Goal: Find specific page/section: Find specific page/section

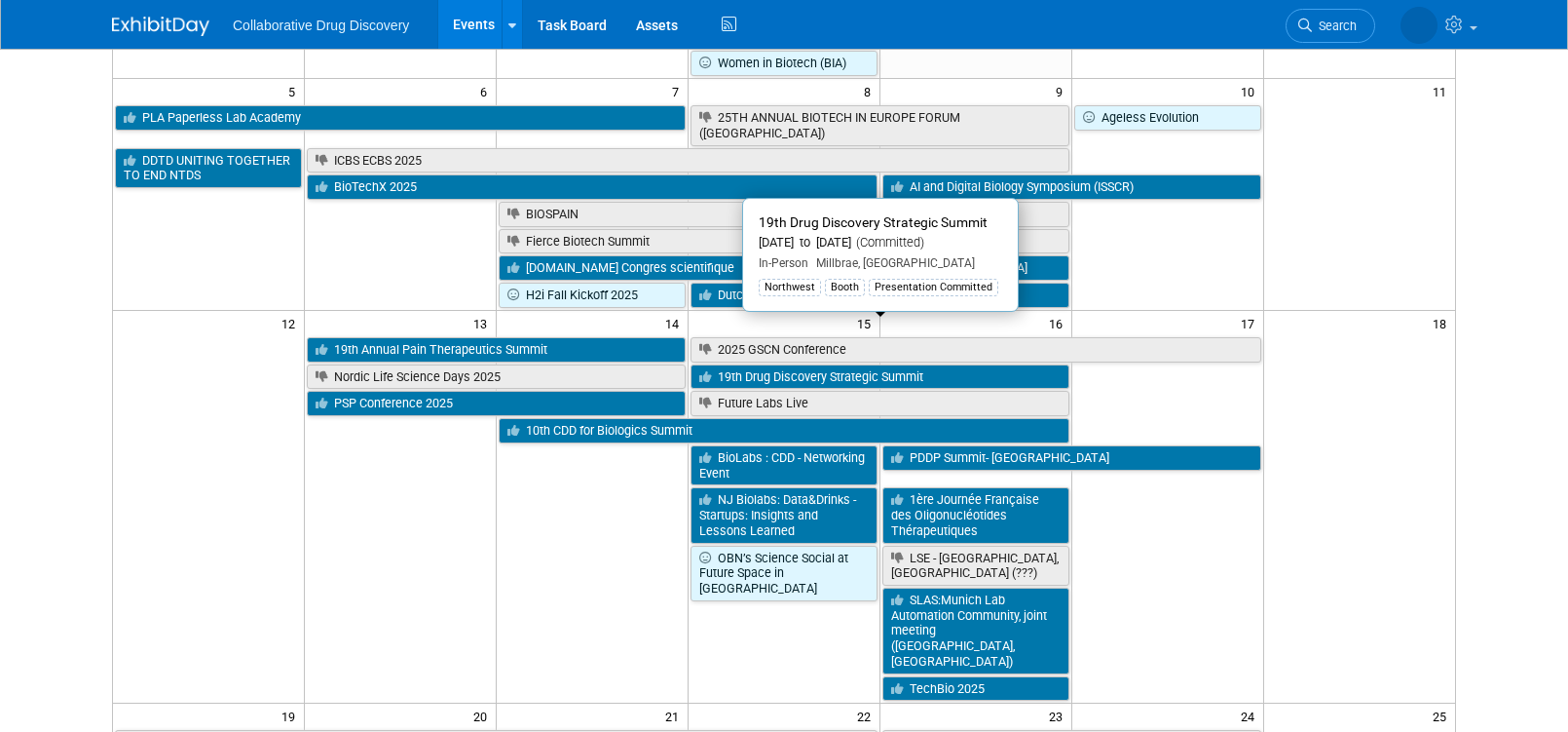
scroll to position [471, 0]
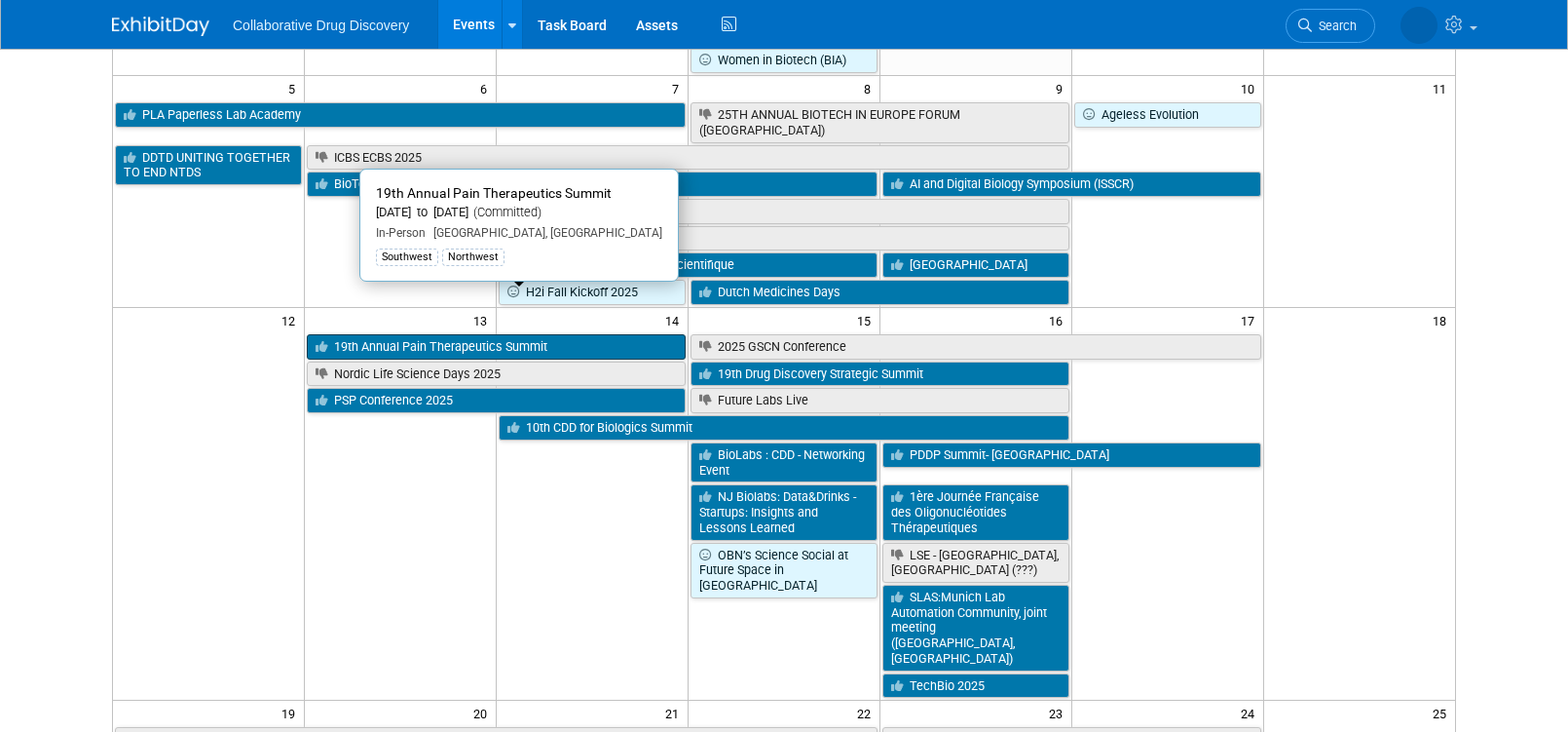
click at [551, 334] on link "19th Annual Pain Therapeutics Summit" at bounding box center [496, 346] width 379 height 25
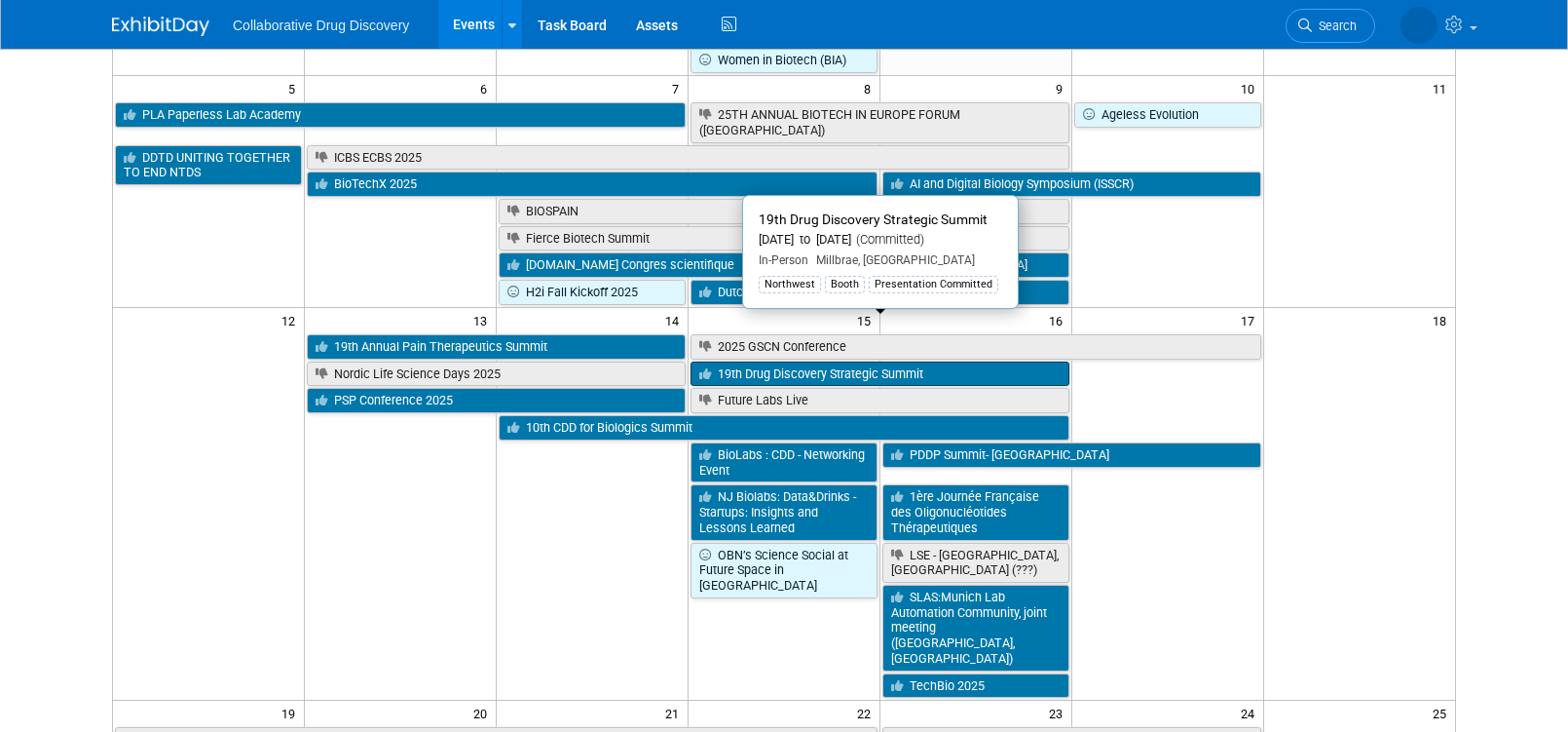
click at [866, 361] on link "19th Drug Discovery Strategic Summit" at bounding box center [880, 374] width 379 height 25
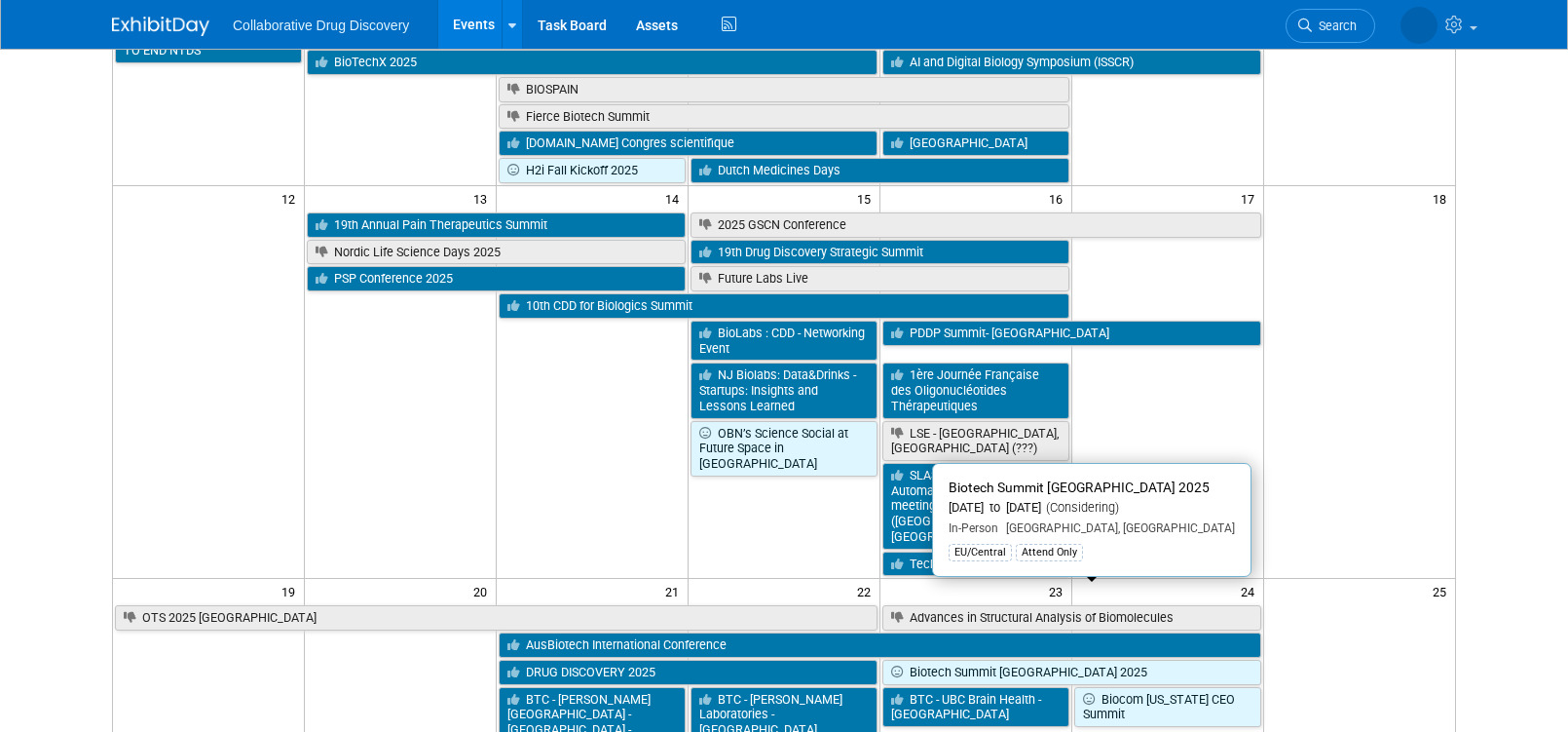
scroll to position [590, 0]
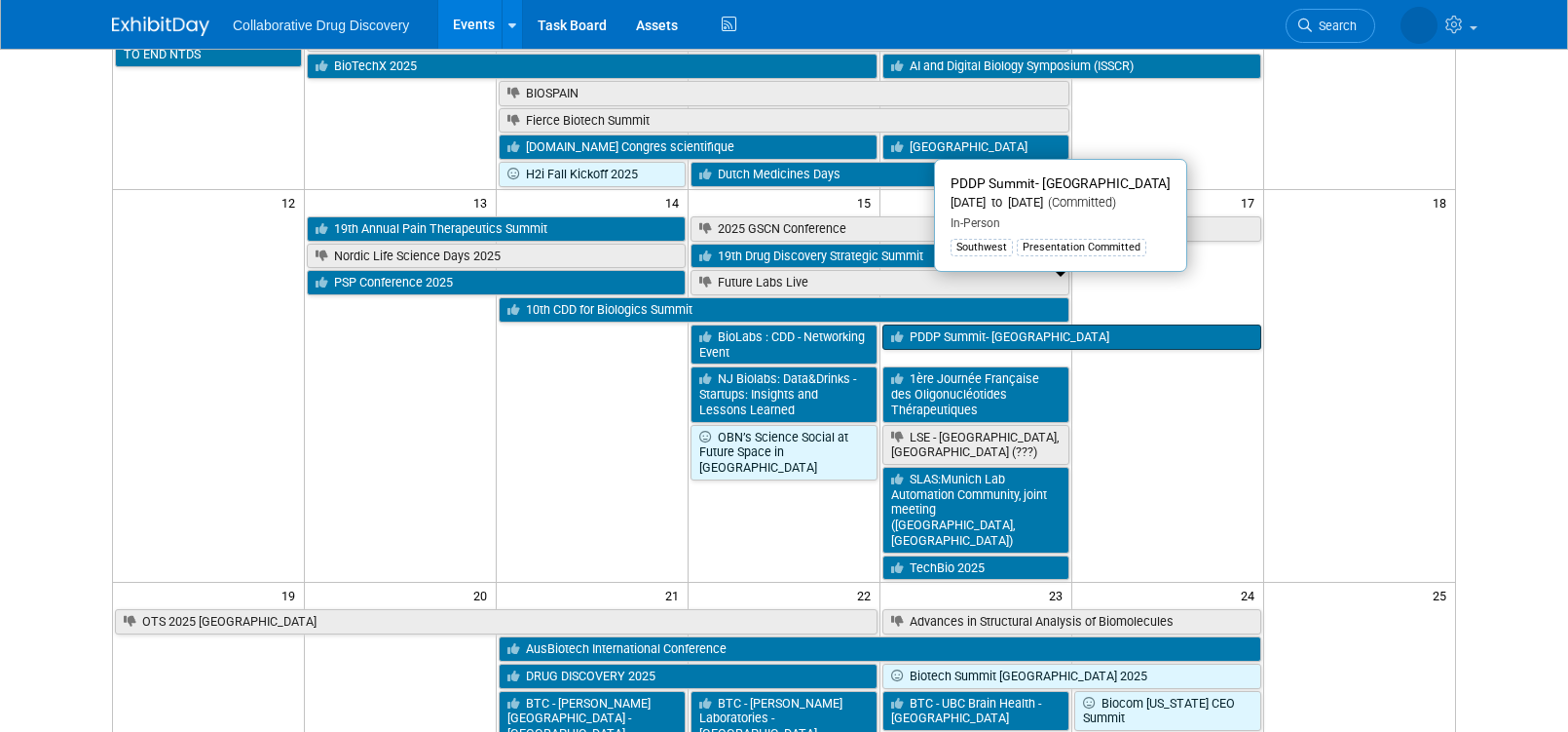
click at [1013, 324] on link "PDDP Summit- [GEOGRAPHIC_DATA]" at bounding box center [1071, 337] width 379 height 25
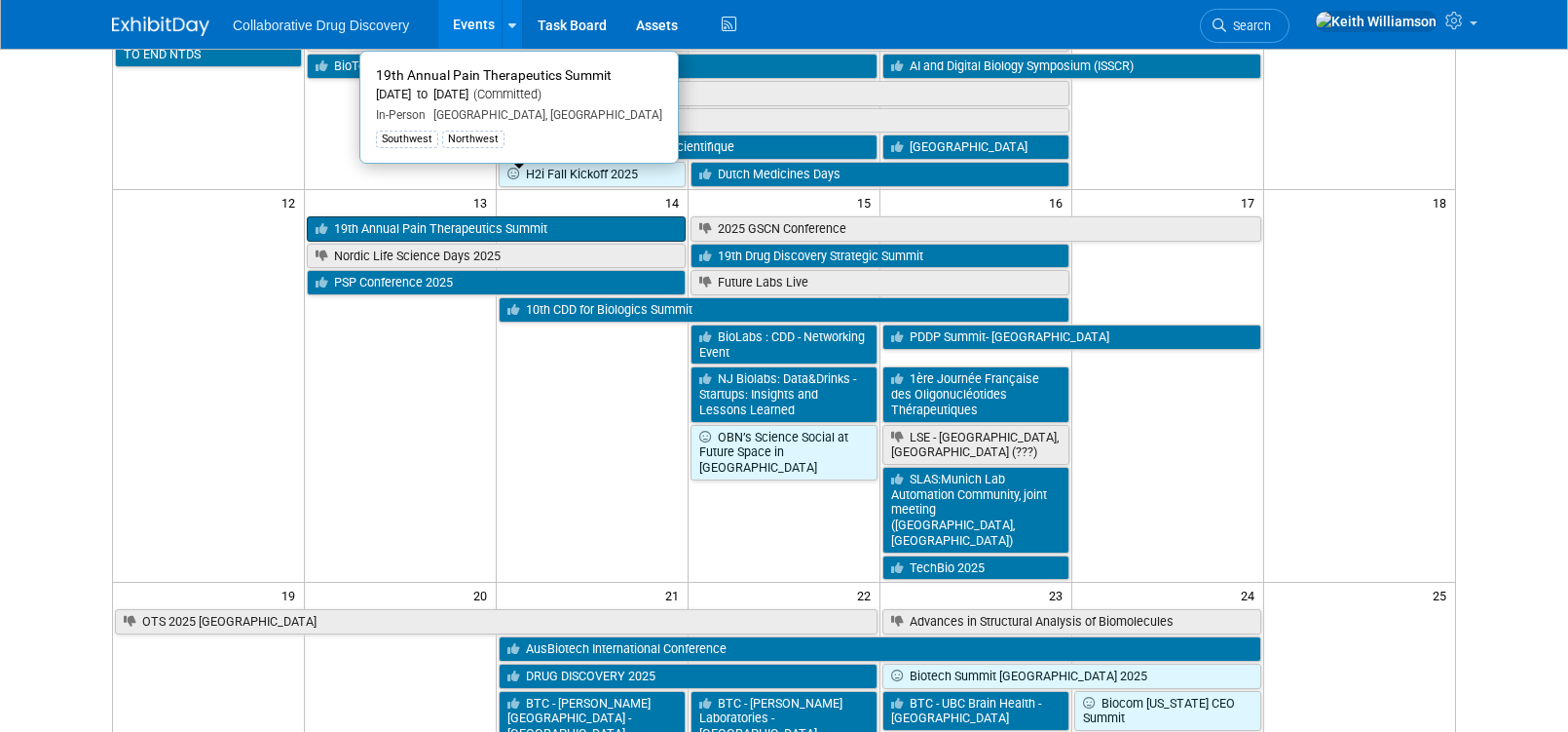
click at [382, 217] on link "19th Annual Pain Therapeutics Summit" at bounding box center [496, 229] width 379 height 25
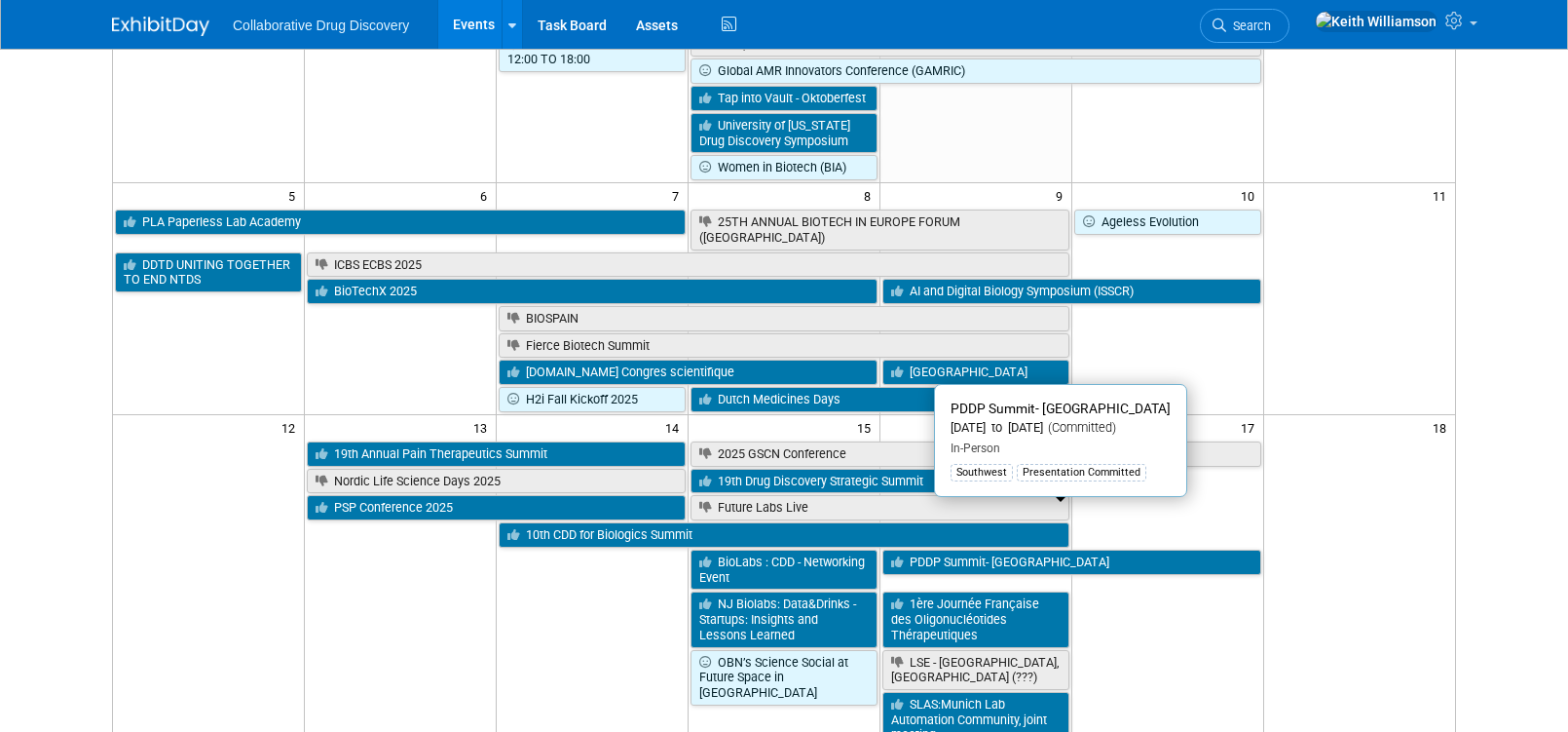
scroll to position [353, 0]
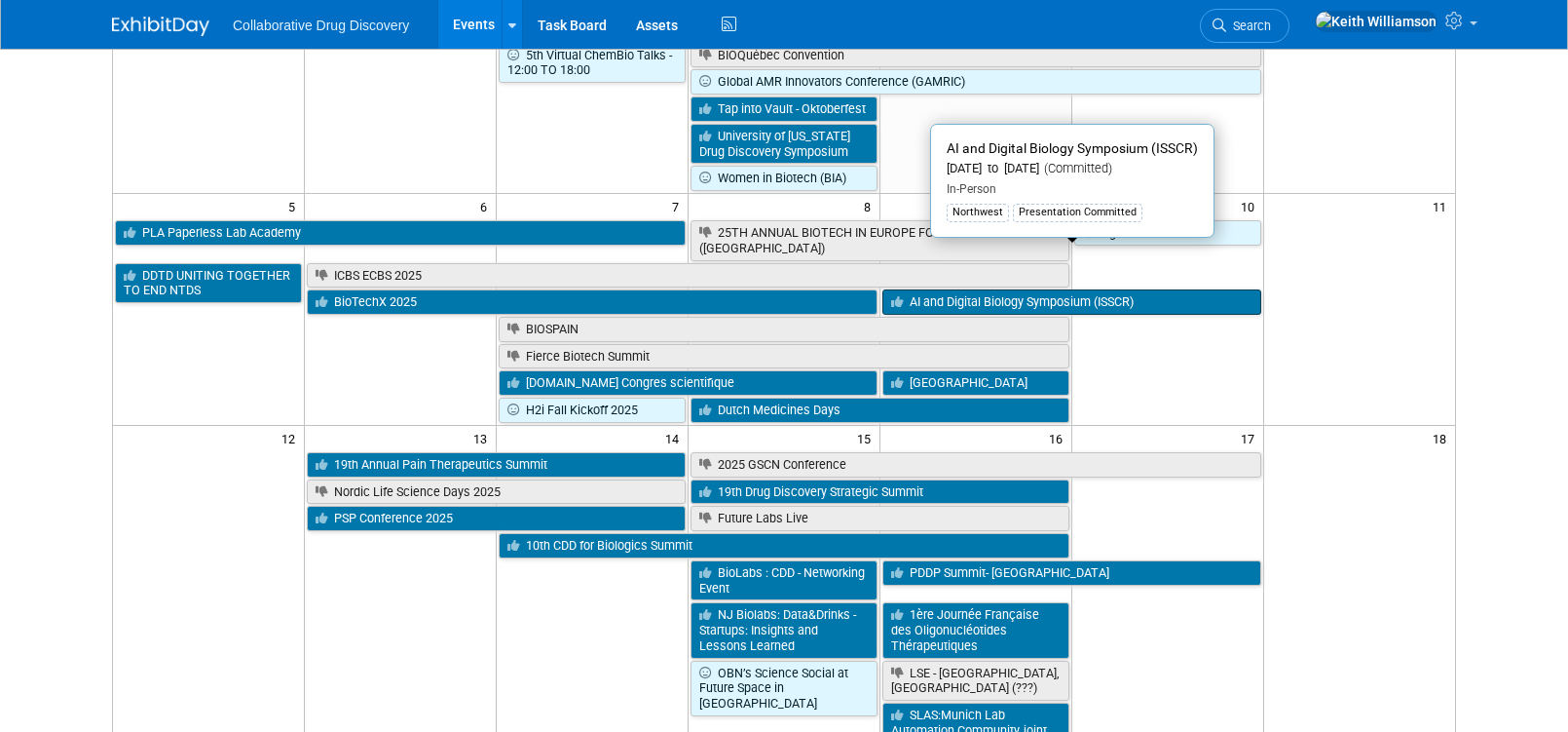
click at [981, 289] on link "AI and Digital Biology Symposium (ISSCR)" at bounding box center [1071, 302] width 379 height 25
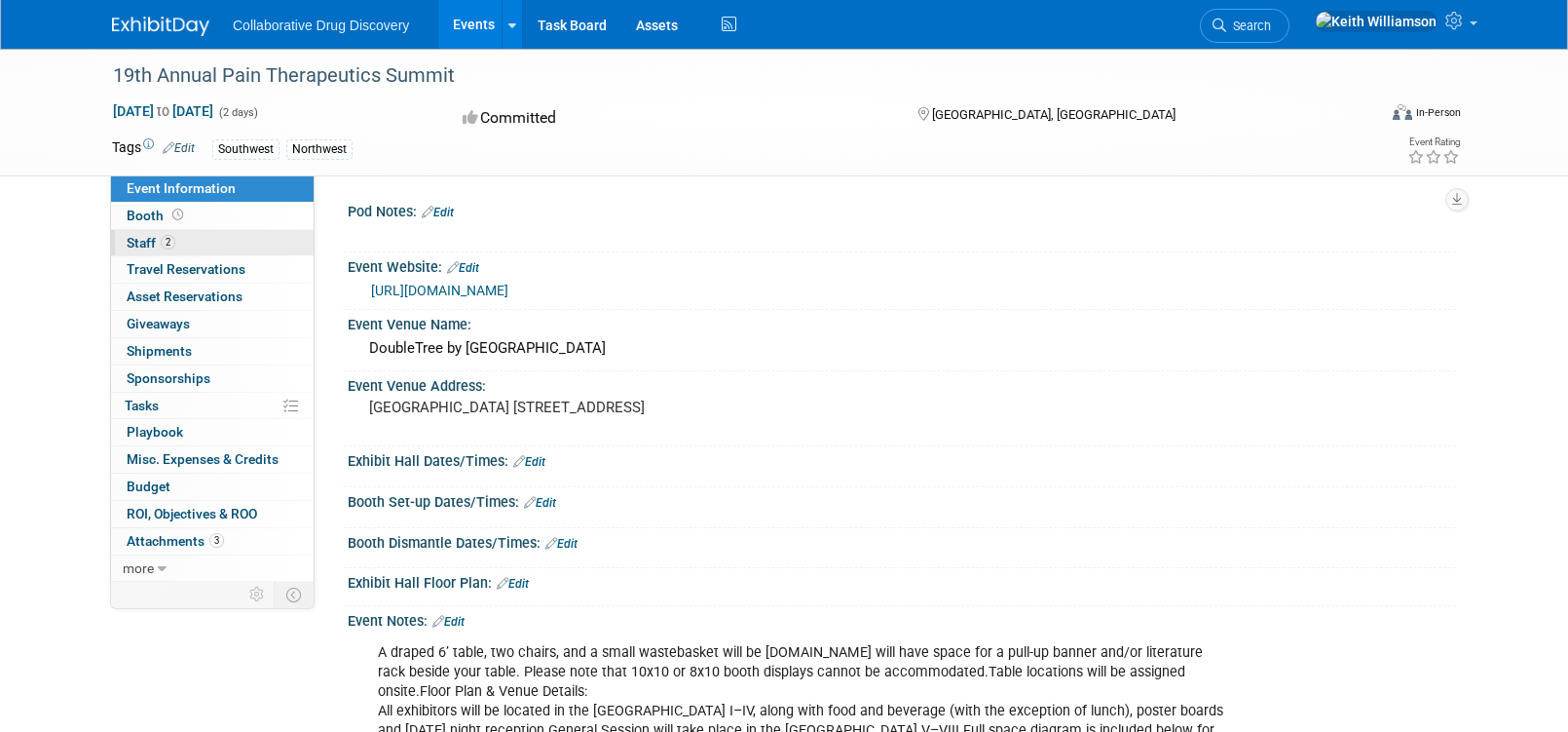
click at [146, 235] on span "Staff 2" at bounding box center [151, 243] width 49 height 16
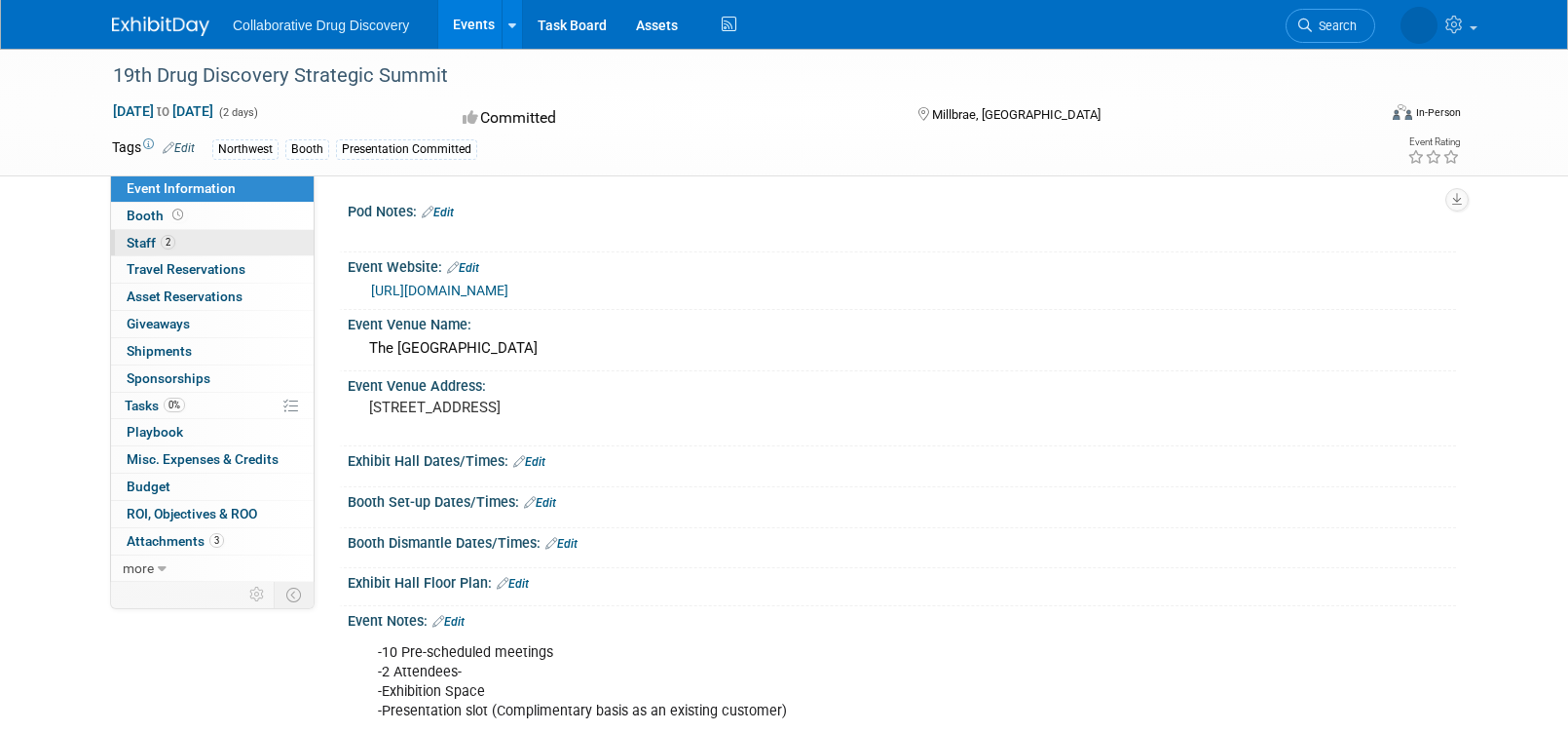
click at [143, 238] on span "Staff 2" at bounding box center [151, 243] width 49 height 16
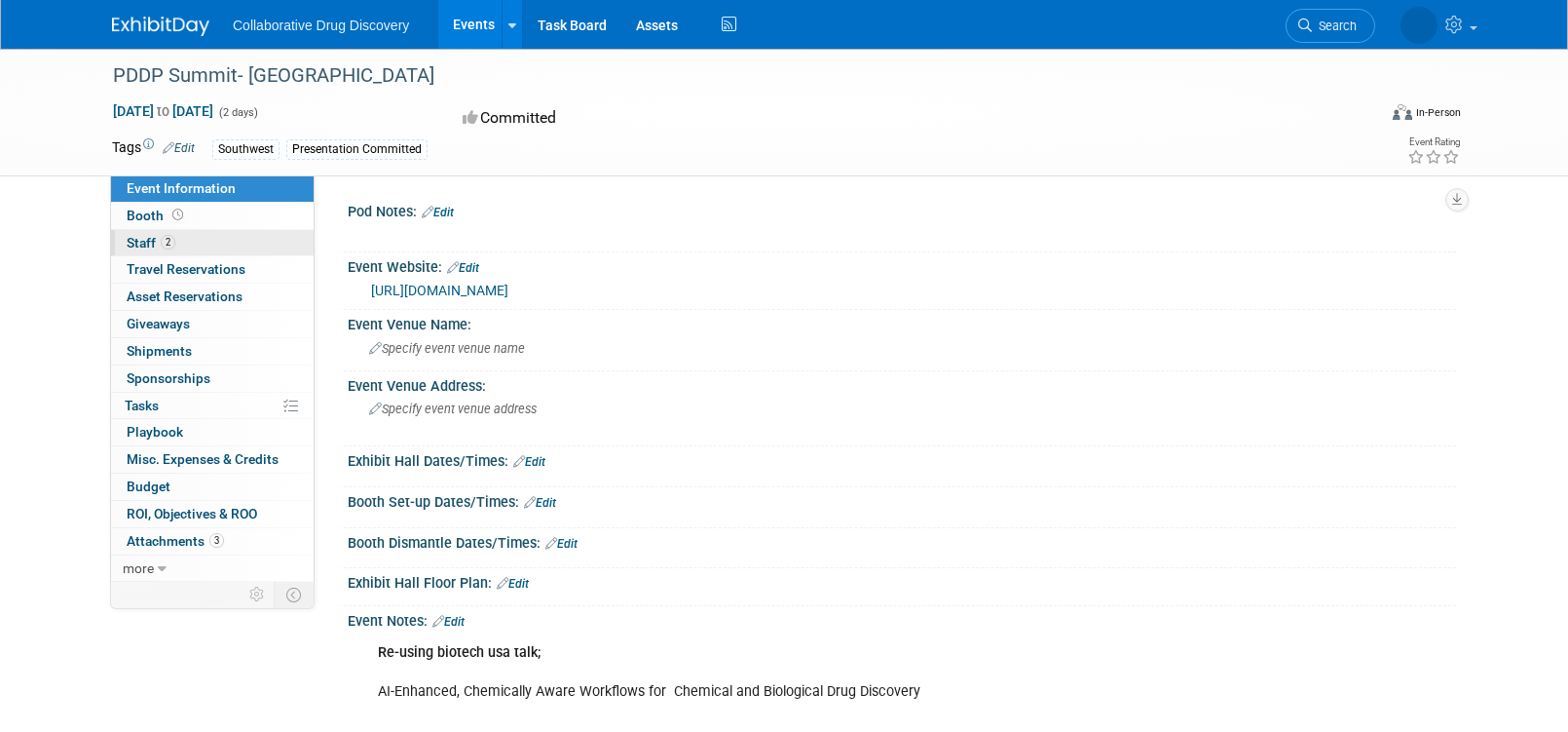
click at [162, 240] on span "2" at bounding box center [168, 242] width 15 height 15
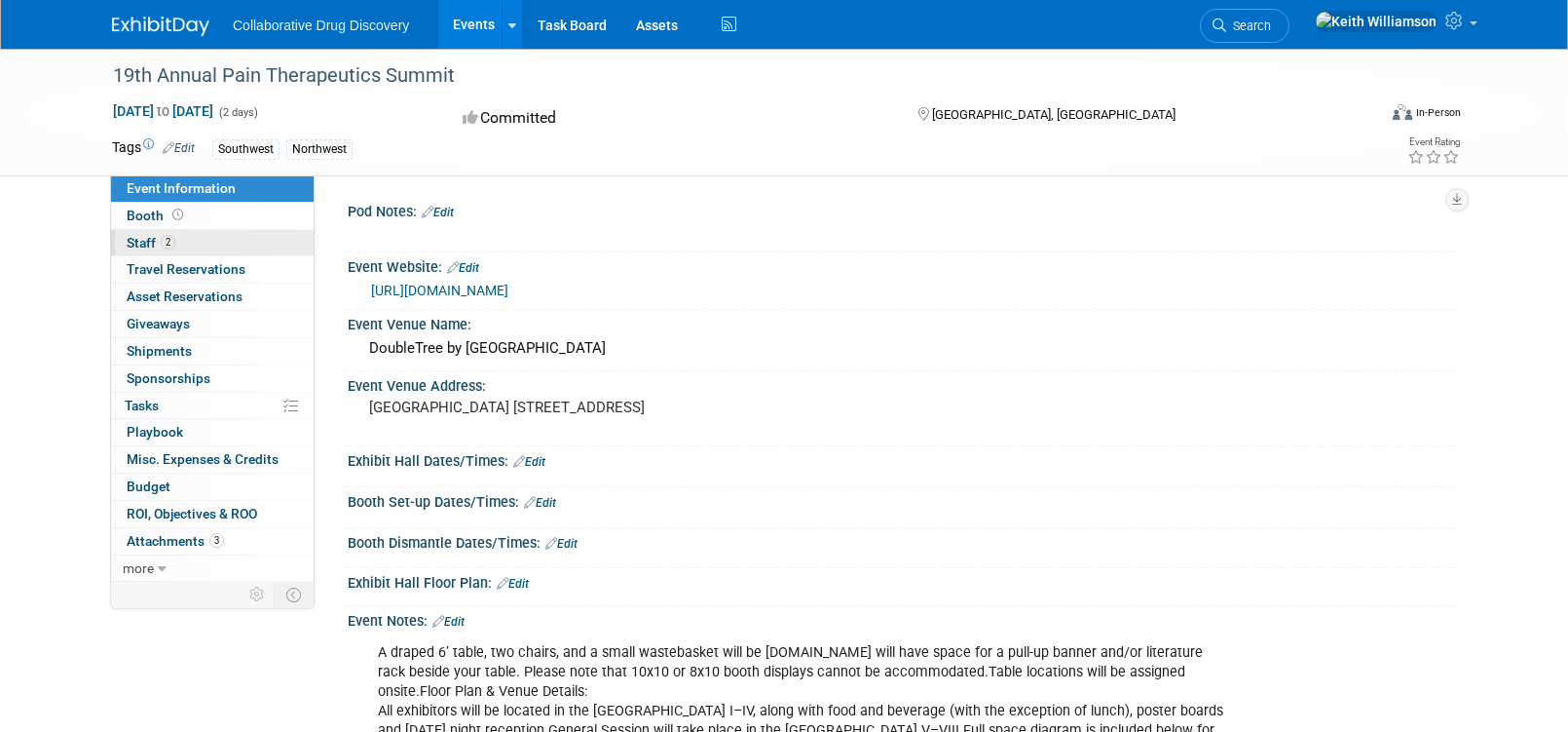
click at [146, 244] on span "Staff 2" at bounding box center [151, 243] width 49 height 16
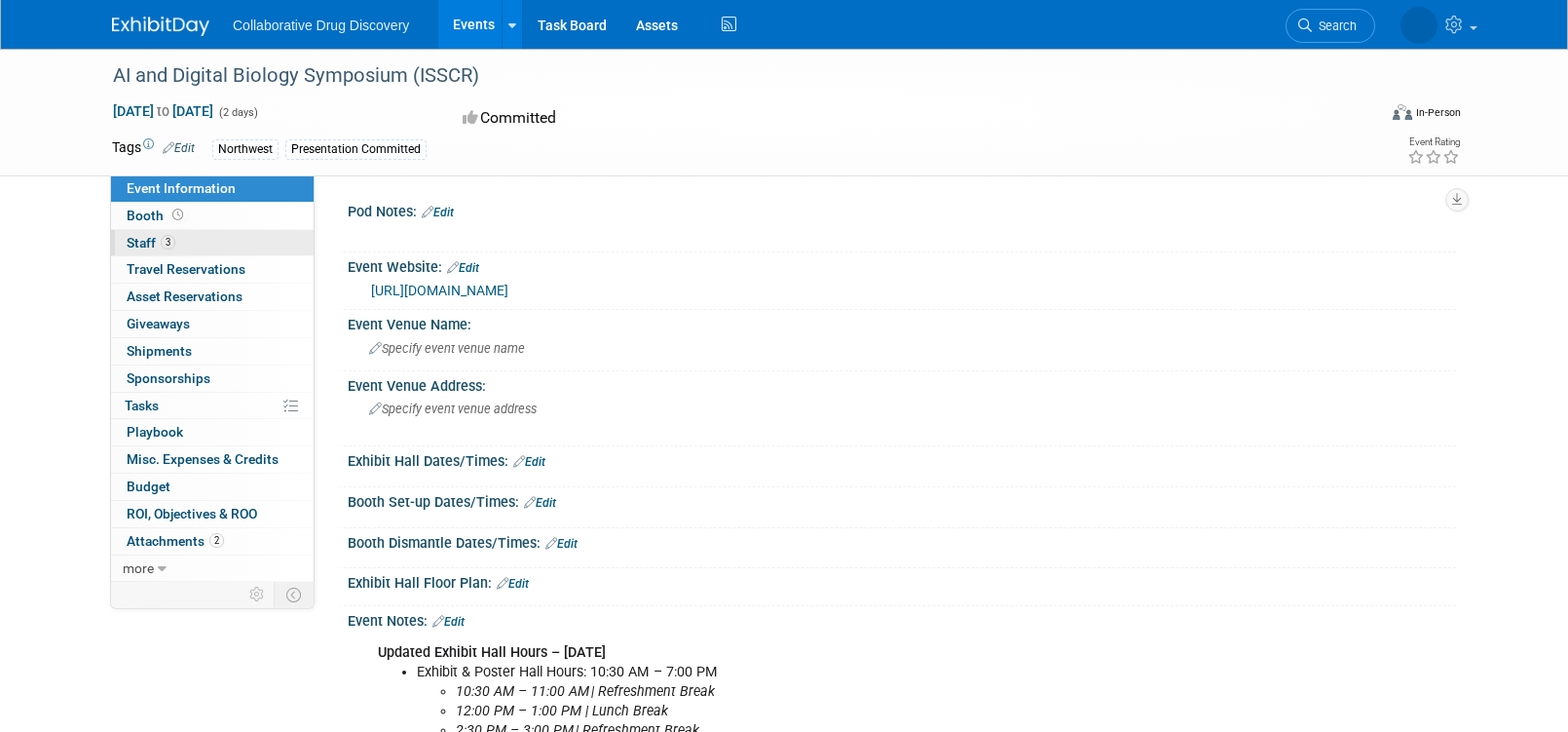
click at [148, 241] on span "Staff 3" at bounding box center [151, 243] width 49 height 16
